Goal: Transaction & Acquisition: Download file/media

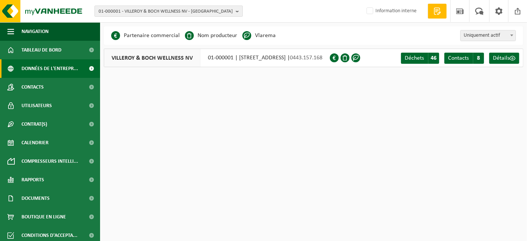
click at [133, 8] on span "01-000001 - VILLEROY & BOCH WELLNESS NV - ROESELARE" at bounding box center [166, 11] width 134 height 11
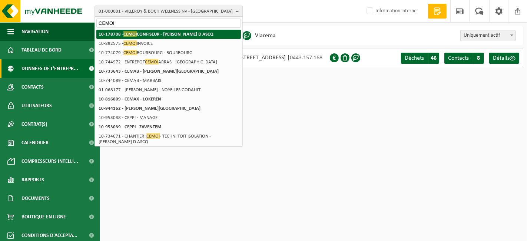
type input "CEMOI"
click at [146, 31] on strong "10-178708 - CEMOI CONFISEUR - VILLENEUVE D ASCQ" at bounding box center [156, 34] width 115 height 6
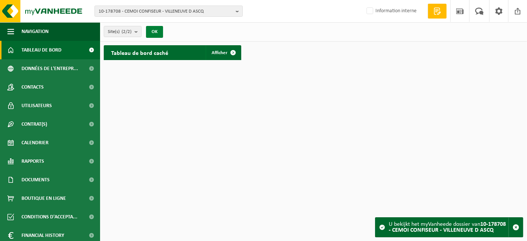
click at [153, 32] on button "OK" at bounding box center [154, 32] width 17 height 12
click at [236, 49] on span at bounding box center [233, 52] width 15 height 15
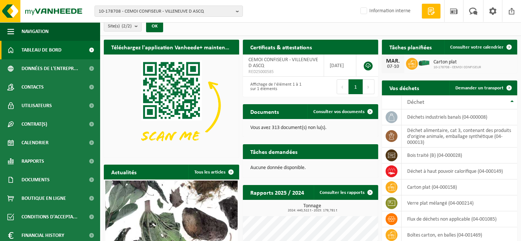
scroll to position [6, 0]
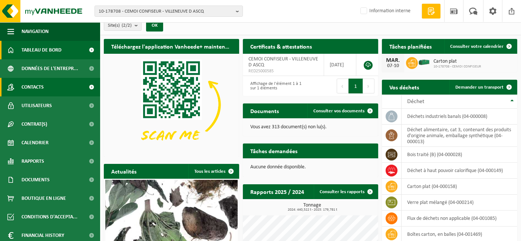
click at [26, 78] on span "Contacts" at bounding box center [32, 87] width 22 height 19
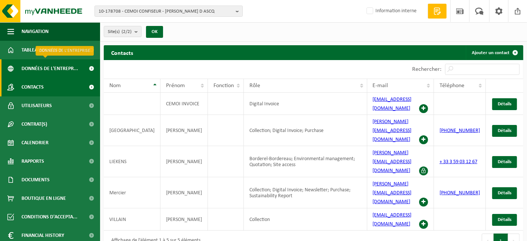
click at [34, 67] on span "Données de l'entrepr..." at bounding box center [49, 68] width 57 height 19
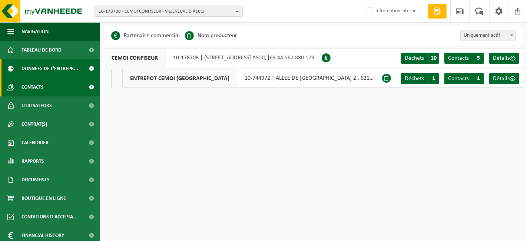
click at [34, 88] on span "Contacts" at bounding box center [32, 87] width 22 height 19
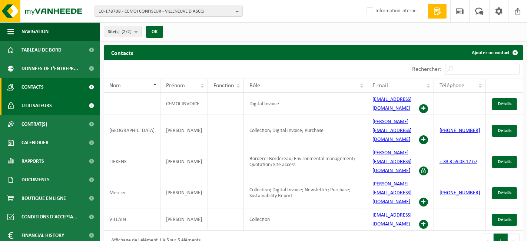
click at [44, 104] on span "Utilisateurs" at bounding box center [36, 105] width 30 height 19
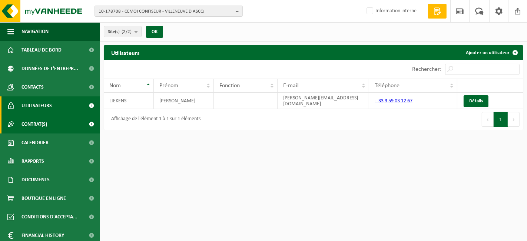
click at [23, 122] on span "Contrat(s)" at bounding box center [34, 124] width 26 height 19
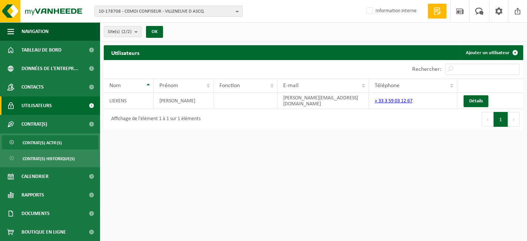
click at [36, 146] on span "Contrat(s) actif(s)" at bounding box center [42, 143] width 39 height 14
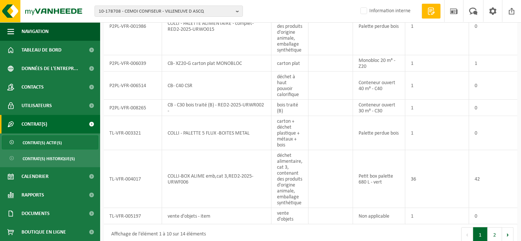
scroll to position [205, 0]
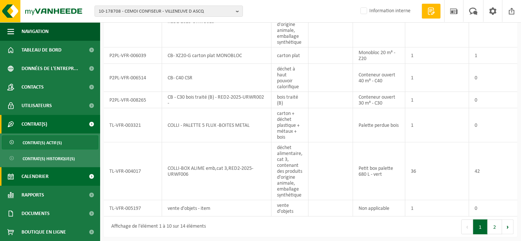
click at [39, 174] on span "Calendrier" at bounding box center [34, 176] width 27 height 19
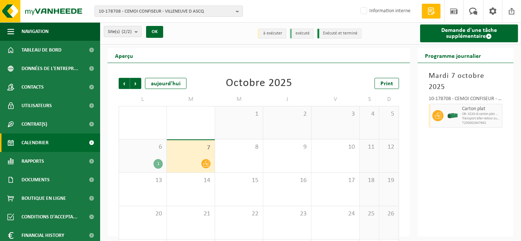
click at [159, 163] on div "1" at bounding box center [157, 164] width 9 height 10
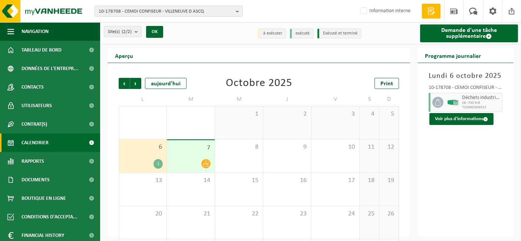
click at [484, 102] on span "CB - P30 DIB" at bounding box center [481, 103] width 38 height 4
click at [454, 117] on button "Voir plus d'informations" at bounding box center [461, 119] width 64 height 12
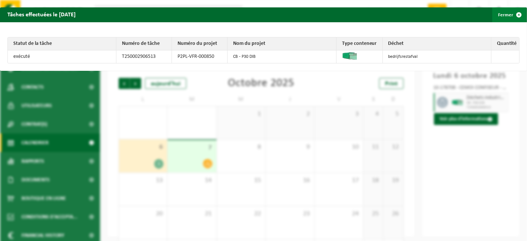
click at [500, 14] on button "Fermer" at bounding box center [509, 14] width 34 height 15
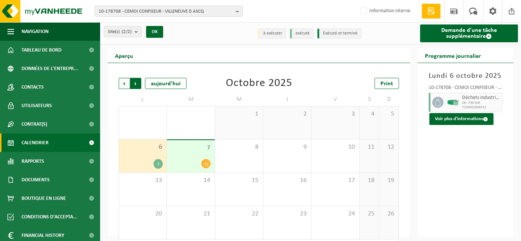
click at [122, 81] on span "Précédent" at bounding box center [124, 83] width 11 height 11
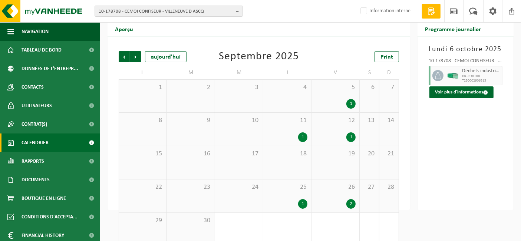
scroll to position [28, 0]
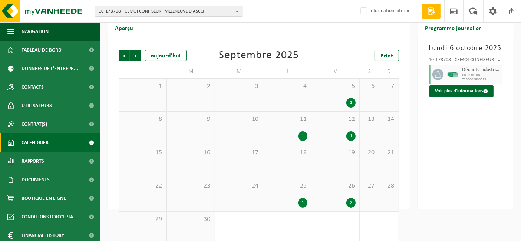
click at [296, 199] on div "1" at bounding box center [287, 203] width 40 height 10
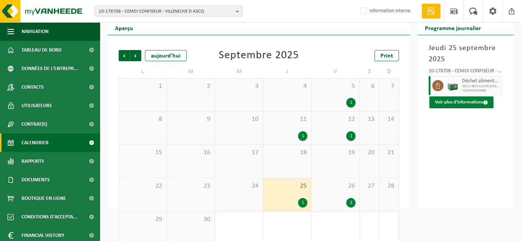
click at [460, 107] on button "Voir plus d'informations" at bounding box center [461, 102] width 64 height 12
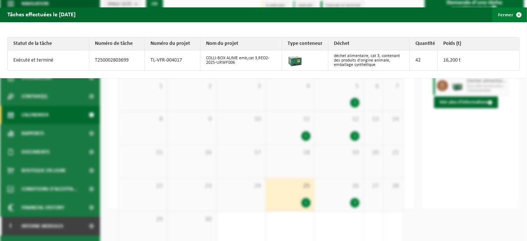
click at [492, 14] on button "Fermer" at bounding box center [509, 14] width 34 height 15
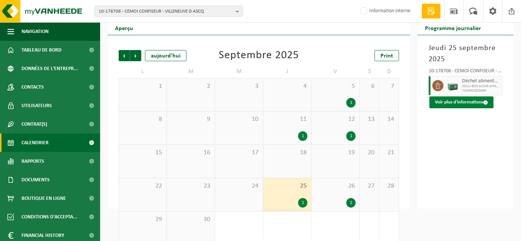
click at [455, 99] on button "Voir plus d'informations" at bounding box center [461, 102] width 64 height 12
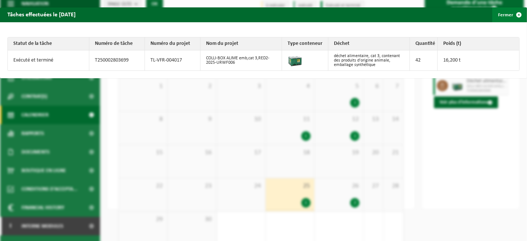
click at [511, 17] on span "button" at bounding box center [518, 14] width 15 height 15
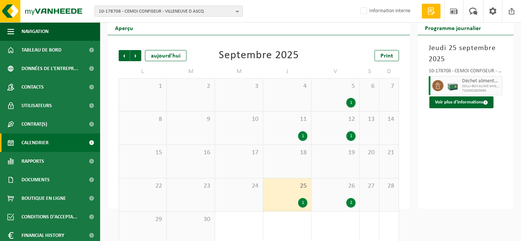
click at [343, 127] on div "12 1" at bounding box center [335, 128] width 48 height 33
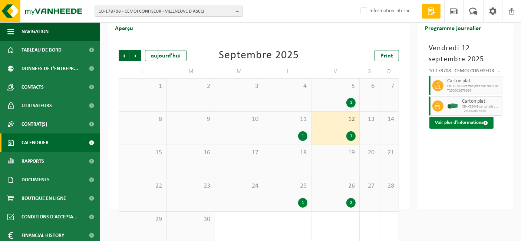
click at [449, 118] on button "Voir plus d'informations" at bounding box center [461, 123] width 64 height 12
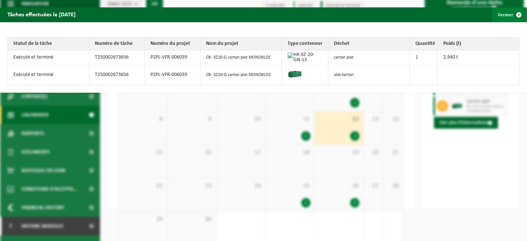
click at [511, 15] on span "button" at bounding box center [518, 14] width 15 height 15
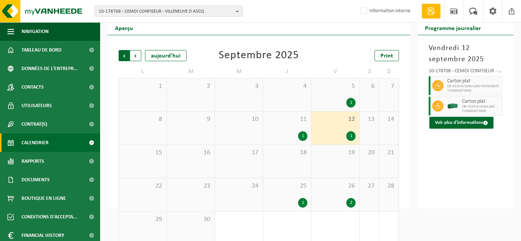
click at [137, 60] on span "Suivant" at bounding box center [135, 55] width 11 height 11
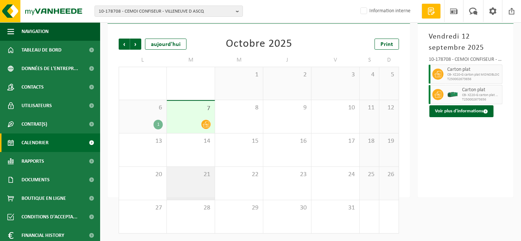
scroll to position [23, 0]
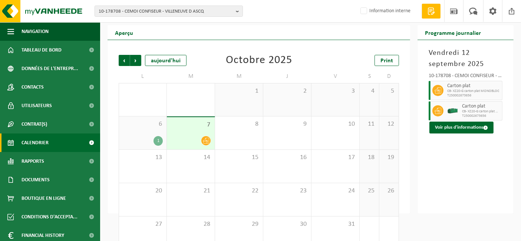
click at [203, 137] on span at bounding box center [205, 140] width 9 height 9
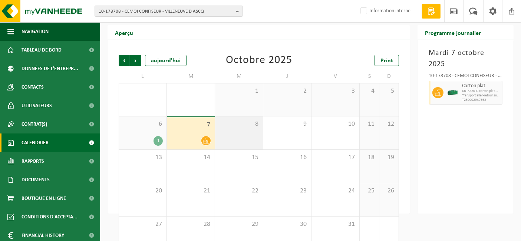
scroll to position [39, 0]
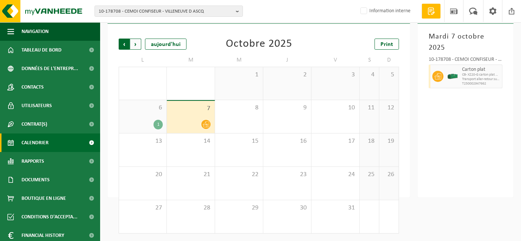
click at [137, 49] on span "Suivant" at bounding box center [135, 44] width 11 height 11
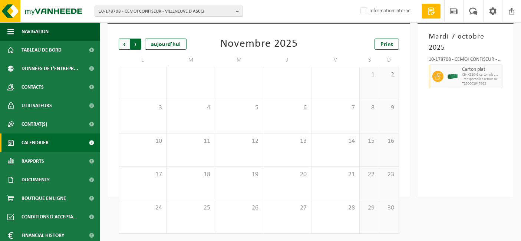
click at [127, 47] on span "Précédent" at bounding box center [124, 44] width 11 height 11
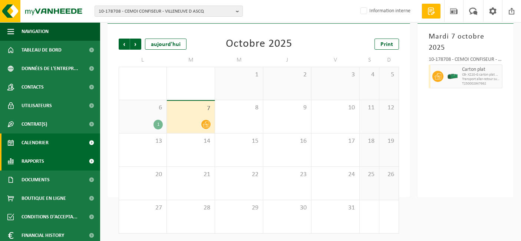
click at [36, 158] on span "Rapports" at bounding box center [32, 161] width 23 height 19
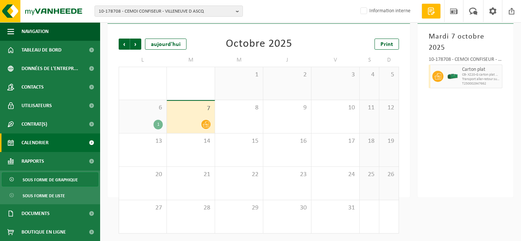
click at [34, 179] on span "Sous forme de graphique" at bounding box center [50, 180] width 55 height 14
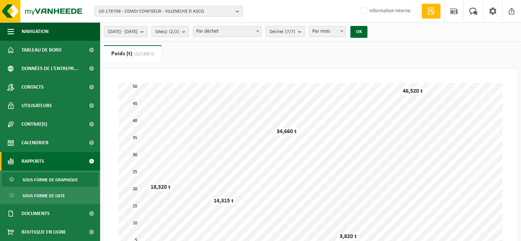
click at [147, 29] on b "submit" at bounding box center [143, 31] width 7 height 10
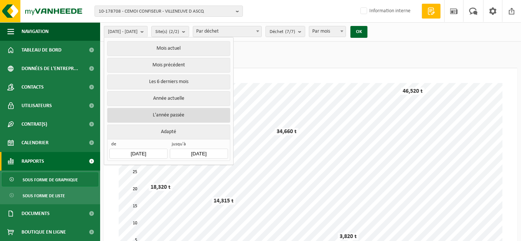
click at [161, 110] on button "L'année passée" at bounding box center [168, 115] width 123 height 15
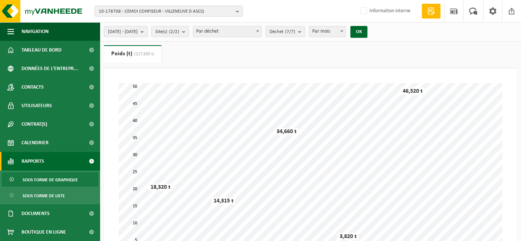
click at [147, 32] on b "submit" at bounding box center [143, 31] width 7 height 10
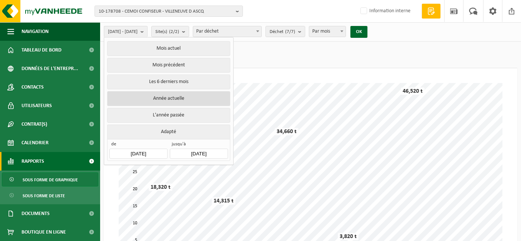
click at [156, 101] on button "Année actuelle" at bounding box center [168, 98] width 123 height 15
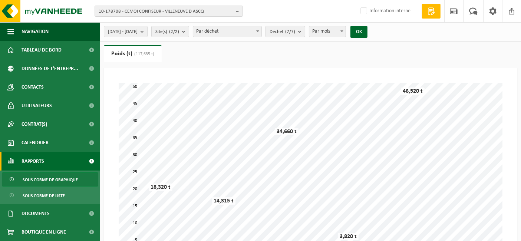
click at [305, 33] on b "submit" at bounding box center [301, 31] width 7 height 10
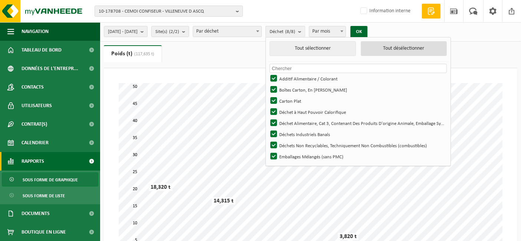
click at [392, 53] on button "Tout désélectionner" at bounding box center [404, 48] width 86 height 15
checkbox input "false"
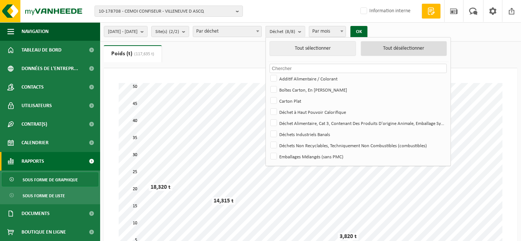
checkbox input "false"
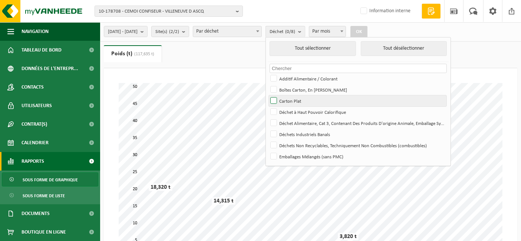
click at [291, 99] on label "Carton Plat" at bounding box center [357, 100] width 177 height 11
click at [268, 95] on input "Carton Plat" at bounding box center [267, 95] width 0 height 0
checkbox input "true"
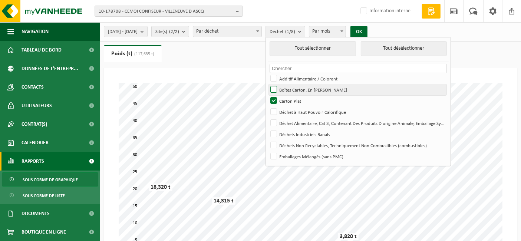
click at [294, 86] on label "Boîtes Carton, En Balles" at bounding box center [357, 89] width 177 height 11
click at [268, 84] on input "Boîtes Carton, En Balles" at bounding box center [267, 84] width 0 height 0
checkbox input "true"
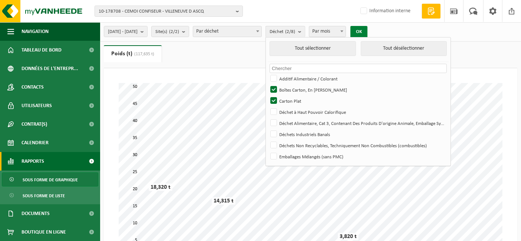
click at [367, 29] on button "OK" at bounding box center [358, 32] width 17 height 12
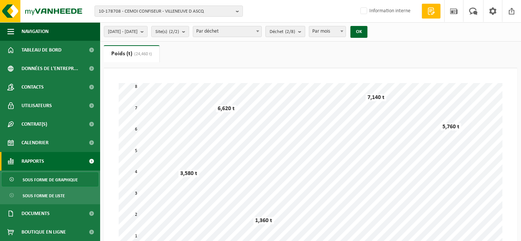
click at [295, 31] on count "(2/8)" at bounding box center [290, 31] width 10 height 5
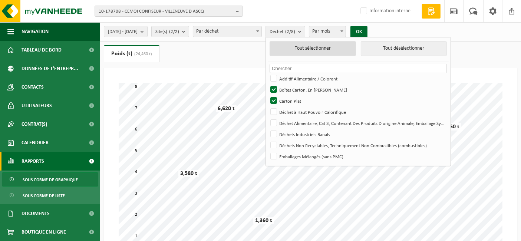
click at [325, 50] on button "Tout sélectionner" at bounding box center [312, 48] width 86 height 15
checkbox input "true"
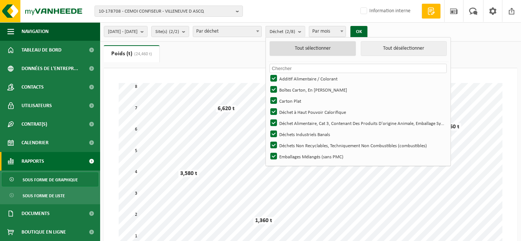
checkbox input "true"
click at [367, 29] on button "OK" at bounding box center [358, 32] width 17 height 12
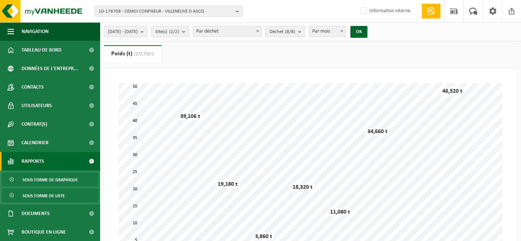
click at [32, 198] on span "Sous forme de liste" at bounding box center [44, 196] width 42 height 14
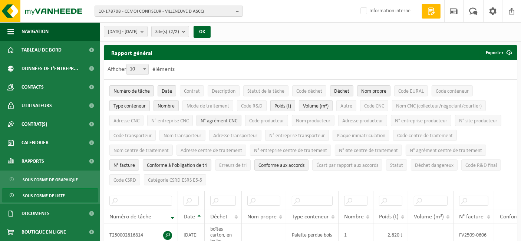
click at [219, 115] on button "N° agrément CNC" at bounding box center [218, 120] width 45 height 11
click at [229, 118] on span "N° agrément CNC" at bounding box center [218, 121] width 37 height 6
click at [499, 58] on button "Exporter" at bounding box center [497, 52] width 37 height 15
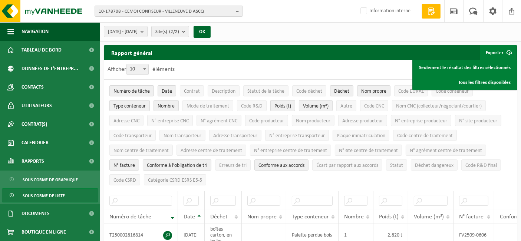
click at [369, 73] on div "Afficher 10 25 50 100 10 éléments" at bounding box center [310, 69] width 413 height 19
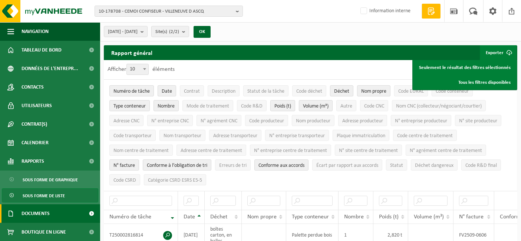
click at [37, 214] on span "Documents" at bounding box center [35, 213] width 28 height 19
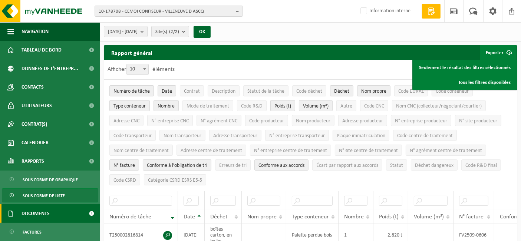
scroll to position [57, 0]
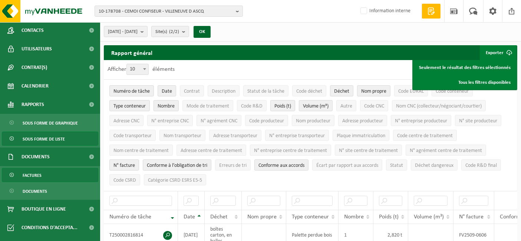
click at [58, 174] on link "Factures" at bounding box center [50, 175] width 96 height 14
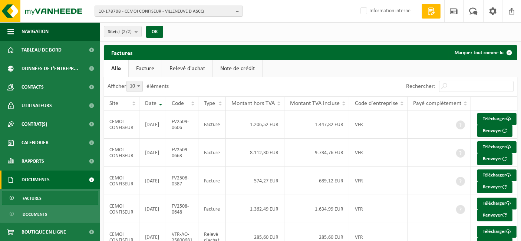
click at [187, 70] on link "Relevé d'achat" at bounding box center [187, 68] width 50 height 17
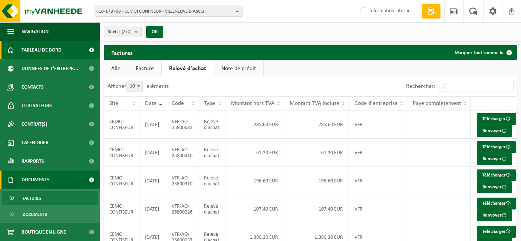
click at [47, 53] on span "Tableau de bord" at bounding box center [41, 50] width 40 height 19
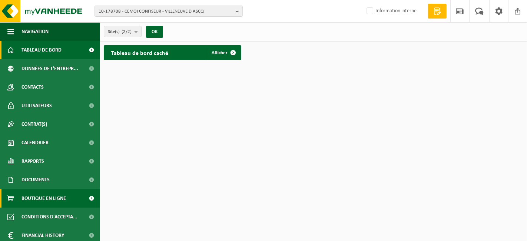
click at [46, 203] on span "Boutique en ligne" at bounding box center [43, 198] width 44 height 19
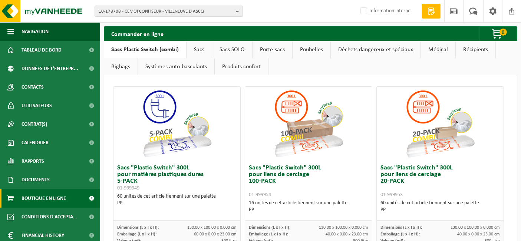
click at [198, 45] on link "Sacs" at bounding box center [198, 49] width 25 height 17
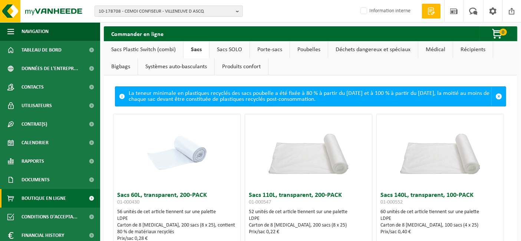
click at [145, 50] on link "Sacs Plastic Switch (combi)" at bounding box center [143, 49] width 79 height 17
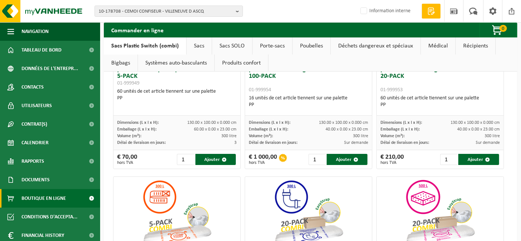
scroll to position [107, 0]
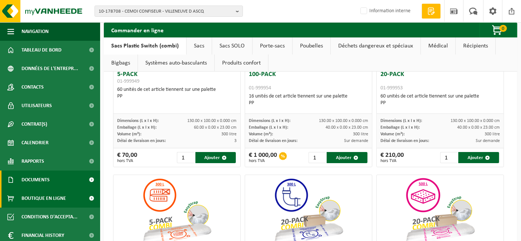
click at [36, 180] on span "Documents" at bounding box center [35, 179] width 28 height 19
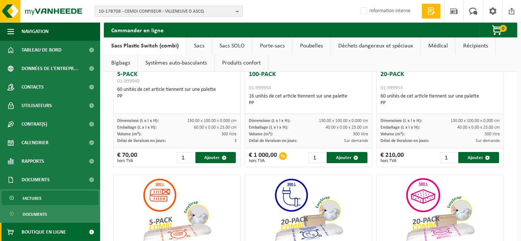
click at [35, 197] on span "Factures" at bounding box center [32, 198] width 19 height 14
click at [38, 201] on span "Factures" at bounding box center [32, 198] width 19 height 14
click at [26, 197] on span "Factures" at bounding box center [32, 198] width 19 height 14
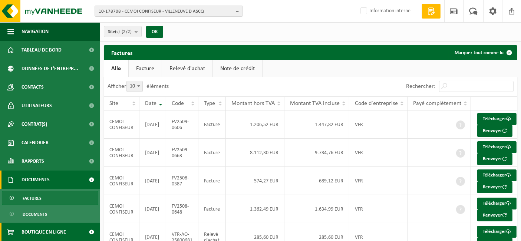
click at [37, 229] on span "Boutique en ligne" at bounding box center [43, 232] width 44 height 19
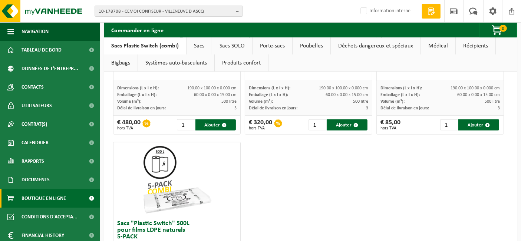
scroll to position [705, 0]
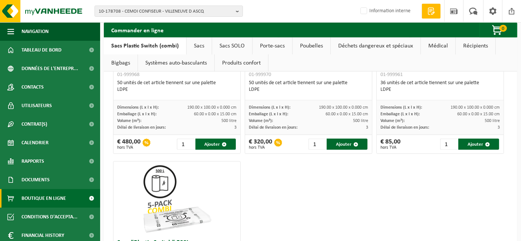
click at [310, 44] on link "Poubelles" at bounding box center [311, 45] width 38 height 17
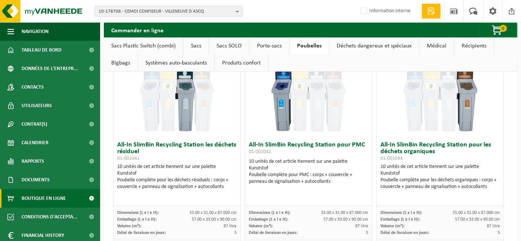
scroll to position [0, 0]
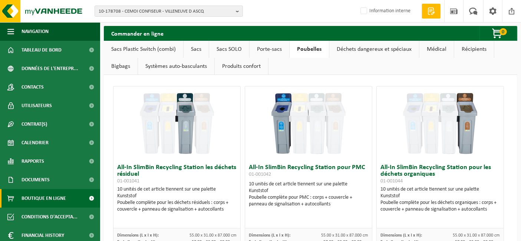
click at [181, 109] on img at bounding box center [177, 123] width 74 height 74
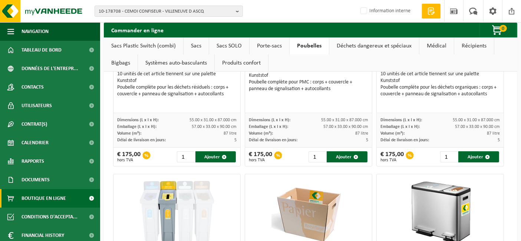
scroll to position [116, 0]
click at [164, 206] on img at bounding box center [177, 211] width 74 height 74
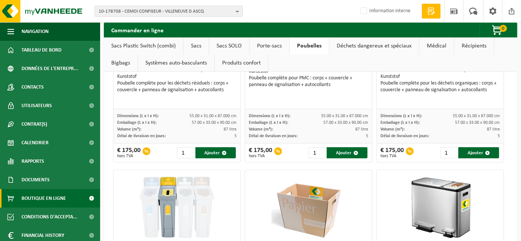
scroll to position [64, 0]
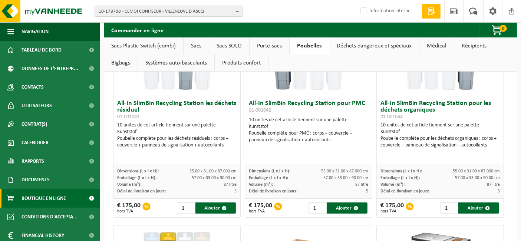
click at [216, 122] on div "10 unités de cet article tiennent sur une palette Kunststof Poubelle complète p…" at bounding box center [176, 135] width 119 height 27
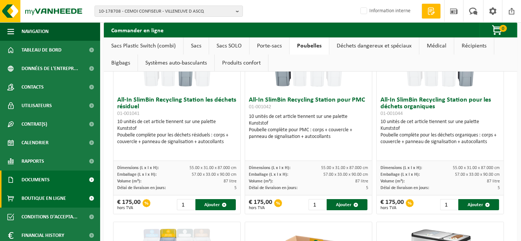
click at [41, 181] on span "Documents" at bounding box center [35, 179] width 28 height 19
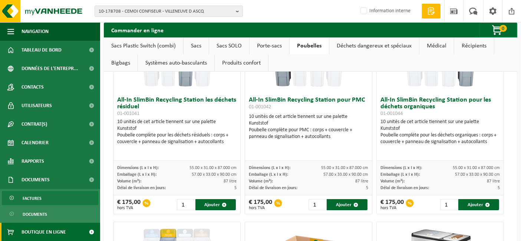
click at [36, 192] on span "Factures" at bounding box center [32, 198] width 19 height 14
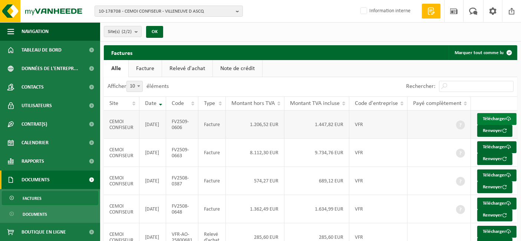
click at [493, 117] on link "Télécharger" at bounding box center [496, 119] width 39 height 12
click at [486, 151] on link "Télécharger" at bounding box center [496, 147] width 39 height 12
